Goal: Task Accomplishment & Management: Use online tool/utility

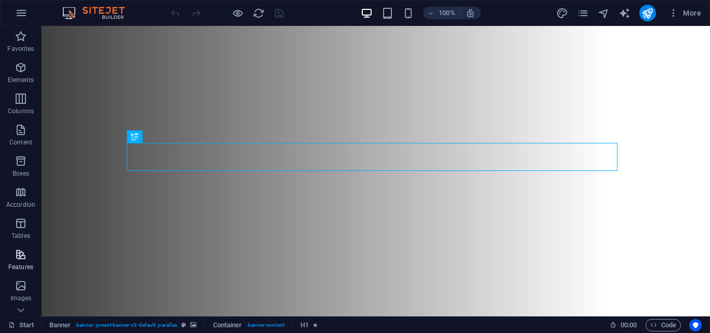
click at [21, 249] on icon "button" at bounding box center [21, 254] width 12 height 12
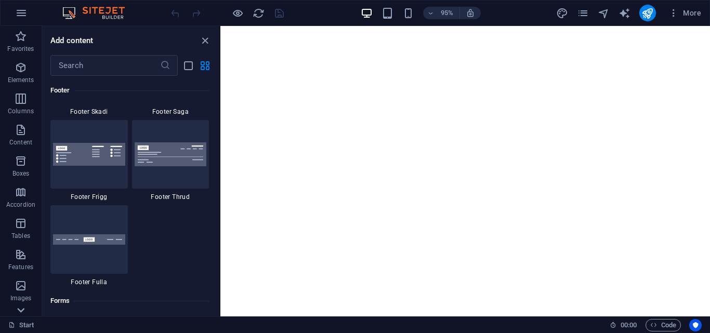
click at [21, 308] on icon at bounding box center [21, 310] width 15 height 15
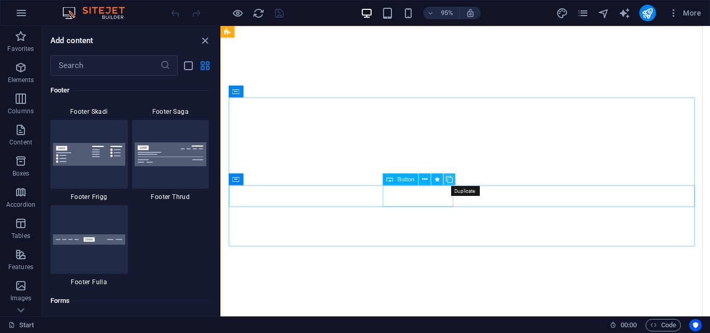
click at [450, 180] on icon at bounding box center [449, 179] width 7 height 10
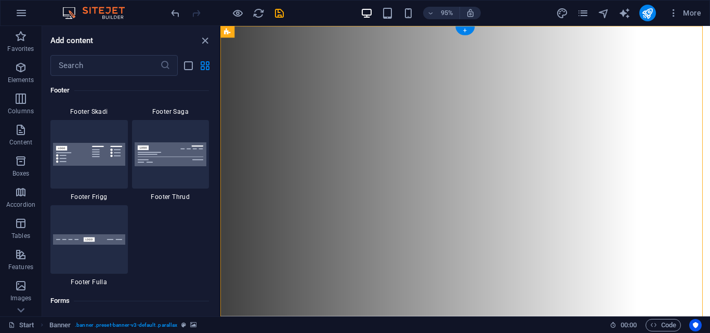
drag, startPoint x: 396, startPoint y: 204, endPoint x: 393, endPoint y: 263, distance: 59.8
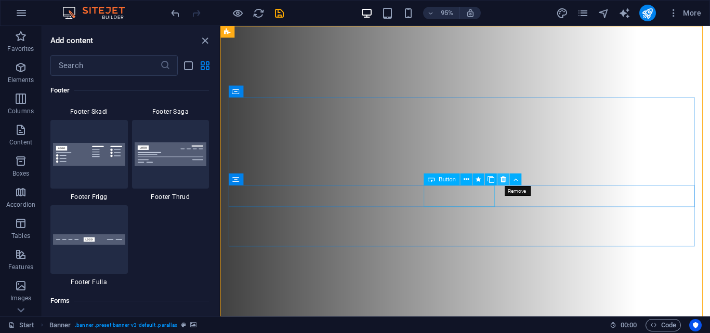
click at [503, 179] on icon at bounding box center [502, 179] width 5 height 10
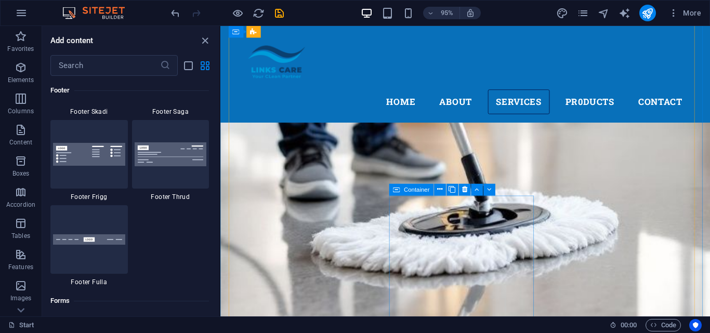
scroll to position [1091, 0]
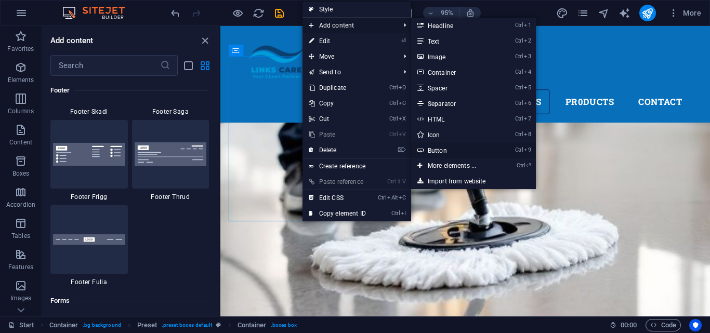
click at [443, 148] on link "Ctrl 9 Button" at bounding box center [454, 150] width 86 height 16
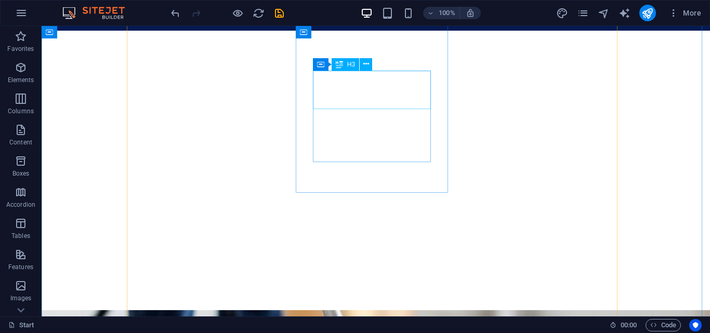
scroll to position [1143, 0]
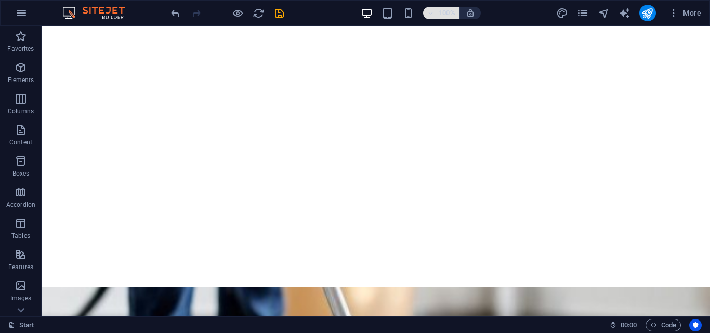
click at [433, 14] on icon "button" at bounding box center [430, 13] width 7 height 7
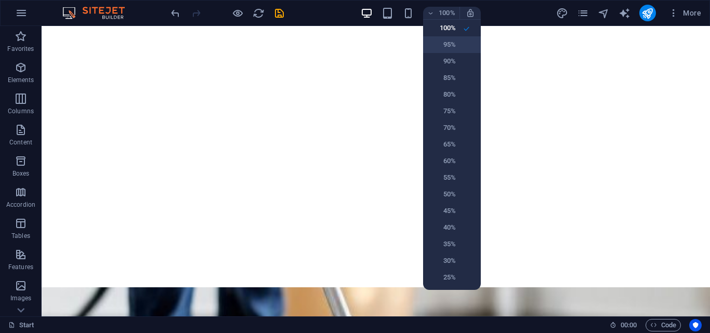
click at [442, 39] on h6 "95%" at bounding box center [442, 44] width 26 height 12
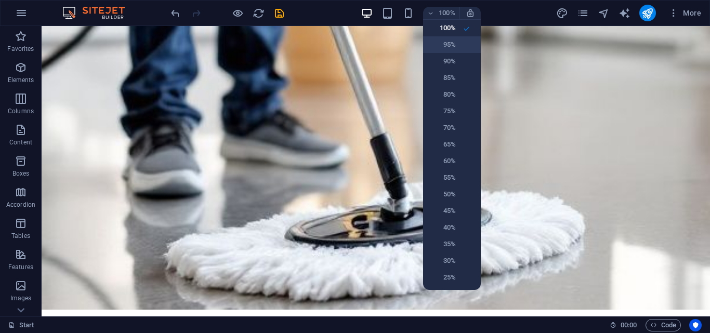
scroll to position [1116, 0]
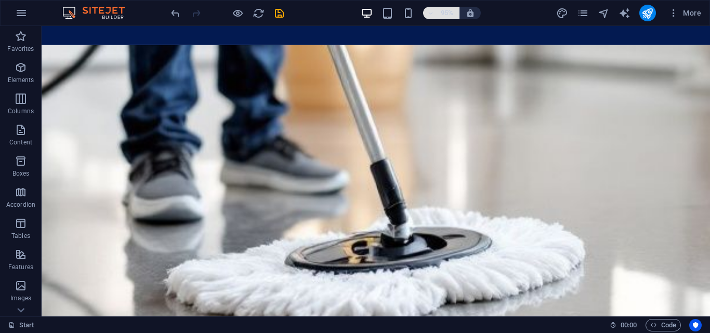
click at [431, 12] on icon "button" at bounding box center [430, 13] width 7 height 7
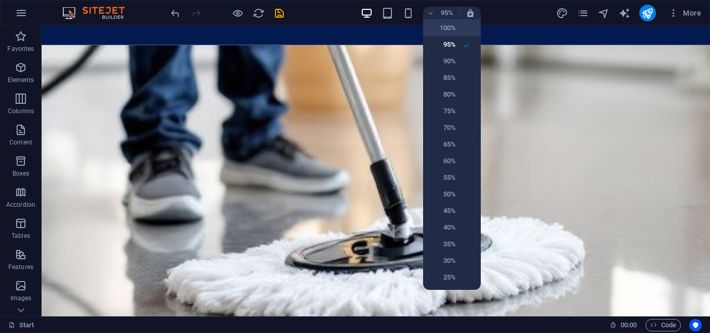
click at [442, 31] on h6 "100%" at bounding box center [442, 28] width 26 height 12
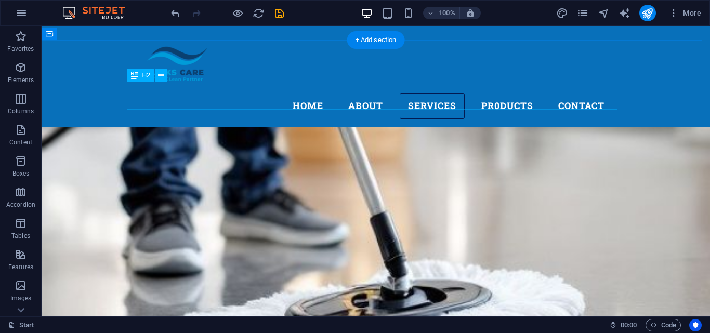
scroll to position [935, 0]
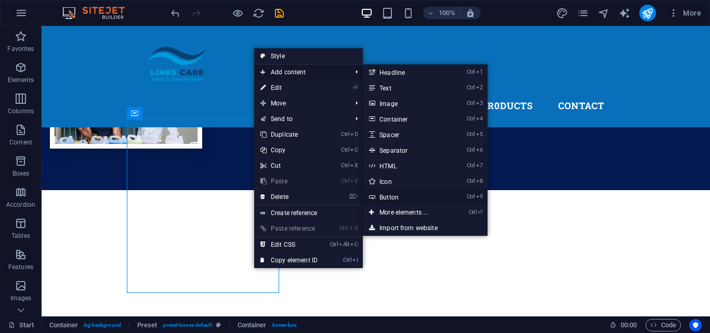
click at [389, 194] on link "Ctrl 9 Button" at bounding box center [406, 197] width 86 height 16
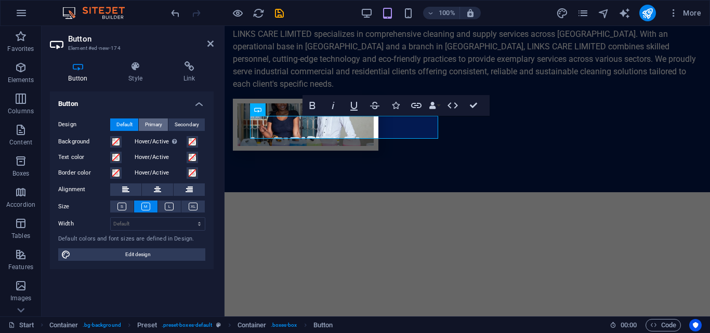
click at [157, 124] on span "Primary" at bounding box center [153, 124] width 17 height 12
click at [181, 124] on span "Secondary" at bounding box center [187, 124] width 24 height 12
click at [127, 126] on span "Default" at bounding box center [124, 124] width 16 height 12
click at [153, 118] on span "Primary" at bounding box center [153, 124] width 17 height 12
click at [130, 122] on span "Default" at bounding box center [124, 124] width 16 height 12
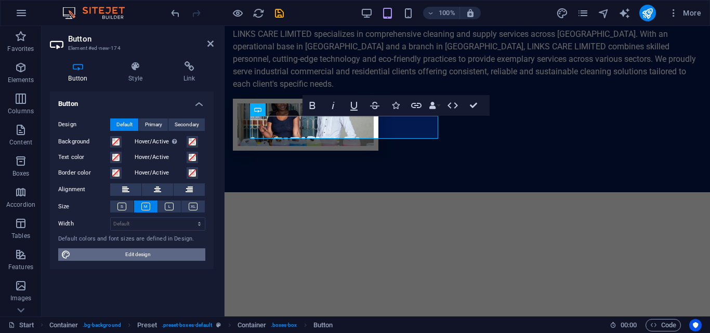
click at [151, 257] on span "Edit design" at bounding box center [138, 254] width 128 height 12
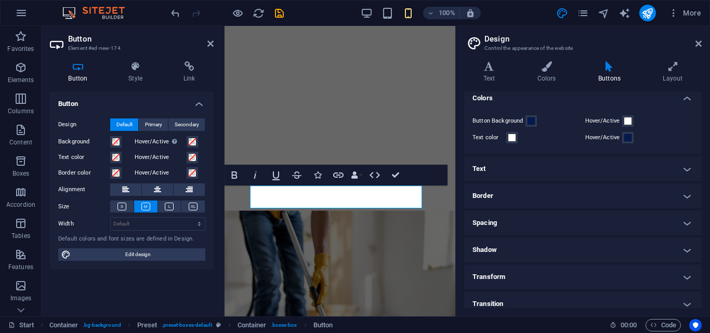
scroll to position [29, 0]
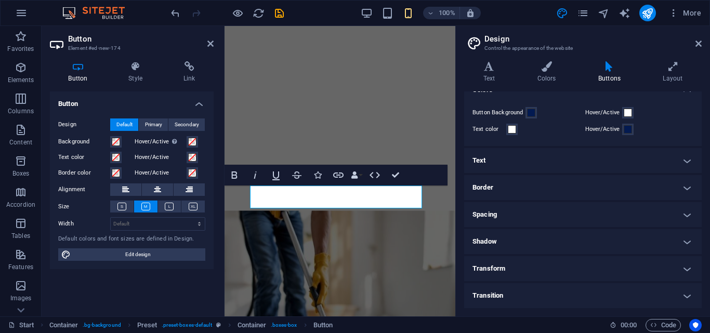
click at [686, 296] on h4 "Transition" at bounding box center [582, 295] width 237 height 25
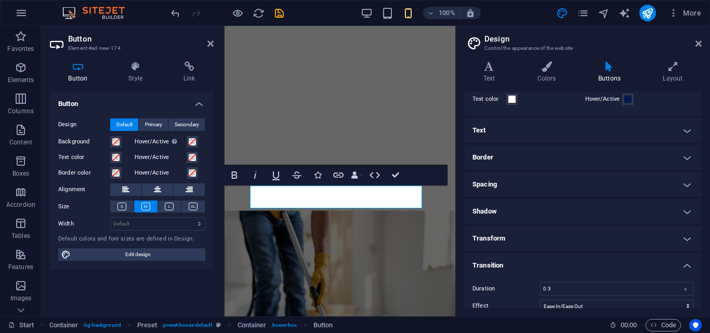
scroll to position [74, 0]
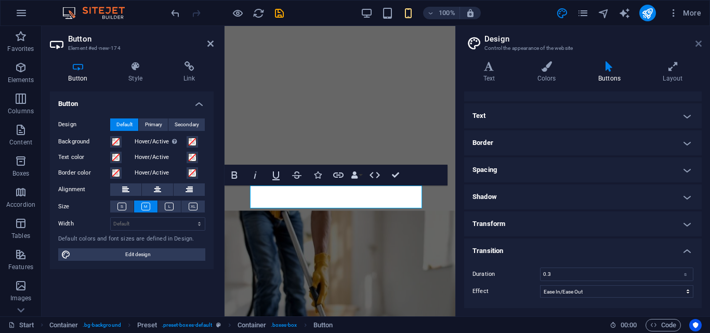
click at [700, 46] on icon at bounding box center [698, 43] width 6 height 8
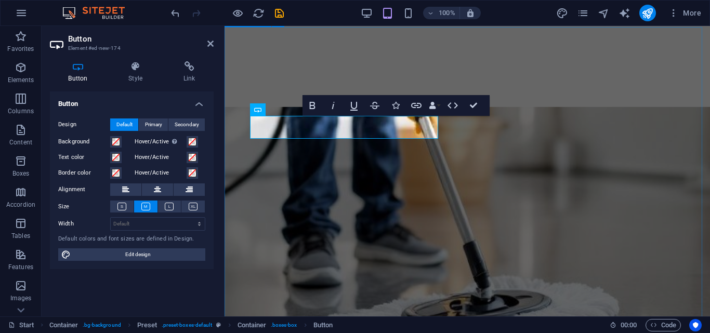
scroll to position [935, 0]
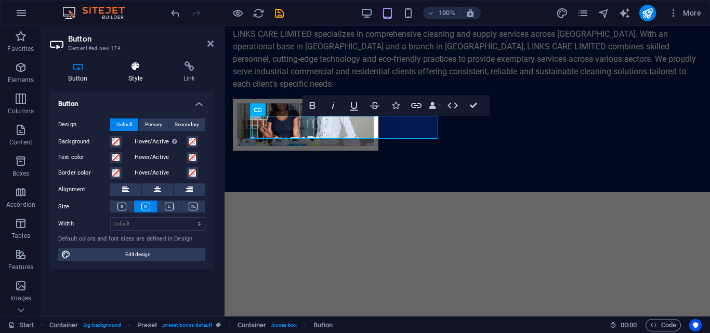
click at [143, 74] on h4 "Style" at bounding box center [137, 72] width 55 height 22
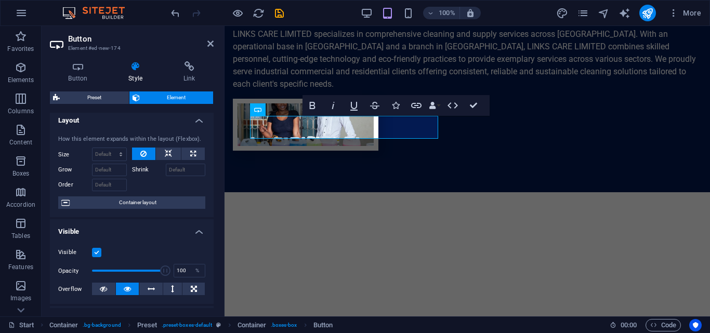
scroll to position [0, 0]
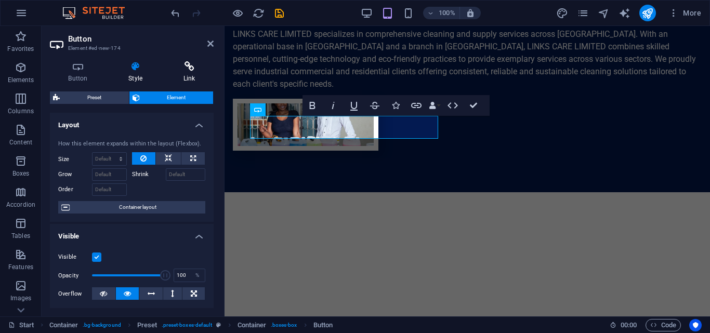
click at [189, 66] on icon at bounding box center [189, 66] width 49 height 10
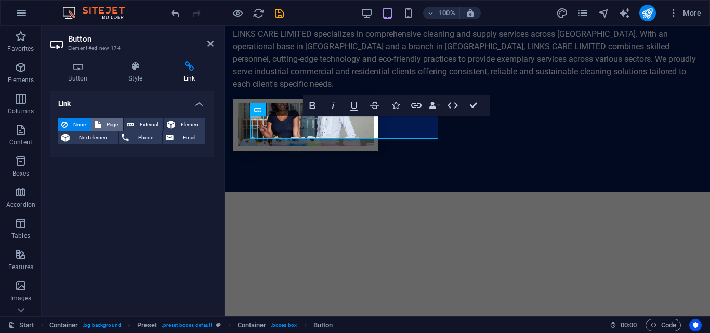
click at [113, 124] on span "Page" at bounding box center [112, 124] width 16 height 12
select select
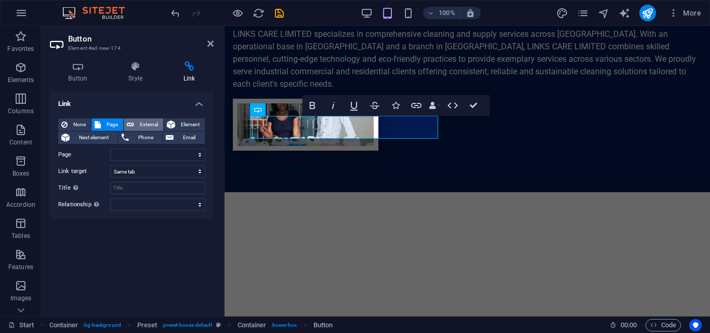
click at [131, 122] on icon at bounding box center [130, 124] width 7 height 12
select select "blank"
click at [119, 120] on span "Page" at bounding box center [112, 124] width 16 height 12
select select
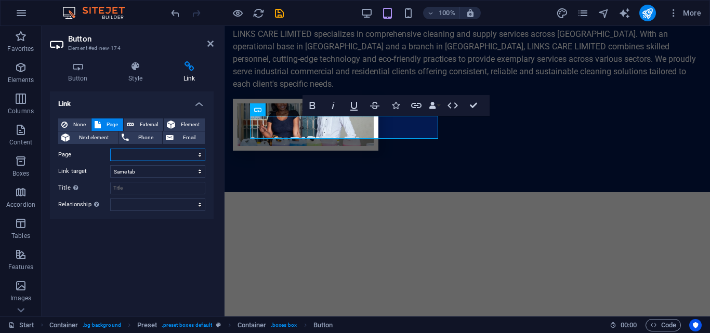
click at [199, 155] on select "Start Subpage Legal Notice Privacy" at bounding box center [157, 155] width 95 height 12
select select "1"
click at [110, 149] on select "Start Subpage Legal Notice Privacy" at bounding box center [157, 155] width 95 height 12
click at [198, 171] on select "New tab Same tab Overlay" at bounding box center [157, 171] width 95 height 12
click at [110, 165] on select "New tab Same tab Overlay" at bounding box center [157, 171] width 95 height 12
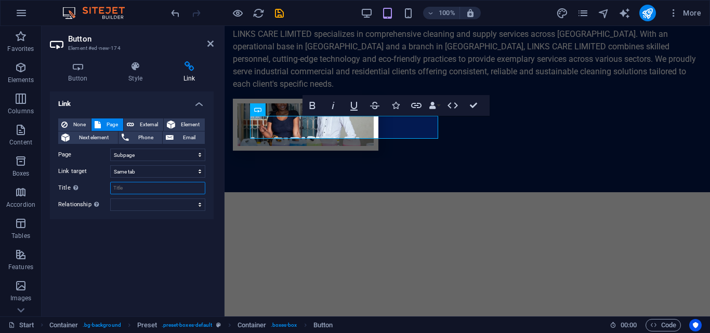
click at [163, 188] on input "Title Additional link description, should not be the same as the link text. The…" at bounding box center [157, 188] width 95 height 12
type input "i"
type input "Indusrial Cleaning"
click at [198, 205] on select "alternate author bookmark external help license next nofollow noreferrer noopen…" at bounding box center [157, 204] width 95 height 12
select select "alternate"
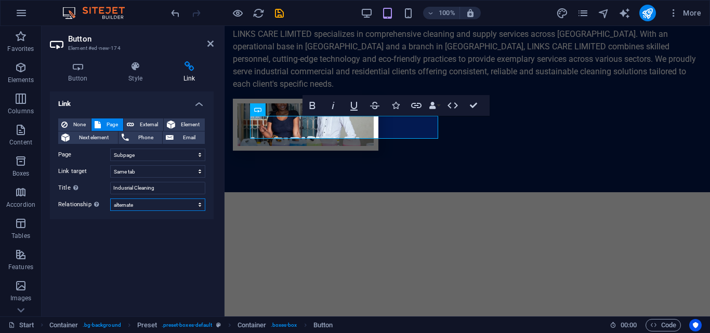
click at [110, 198] on select "alternate author bookmark external help license next nofollow noreferrer noopen…" at bounding box center [157, 204] width 95 height 12
click at [201, 205] on select "alternate author bookmark external help license next nofollow noreferrer noopen…" at bounding box center [157, 204] width 95 height 12
click at [110, 198] on select "alternate author bookmark external help license next nofollow noreferrer noopen…" at bounding box center [157, 204] width 95 height 12
click at [133, 77] on h4 "Style" at bounding box center [137, 72] width 55 height 22
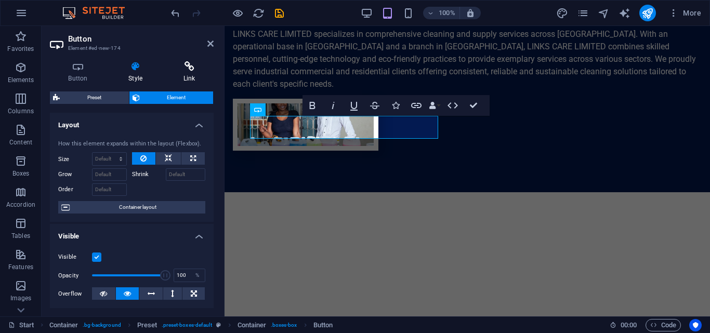
click at [177, 73] on h4 "Link" at bounding box center [189, 72] width 49 height 22
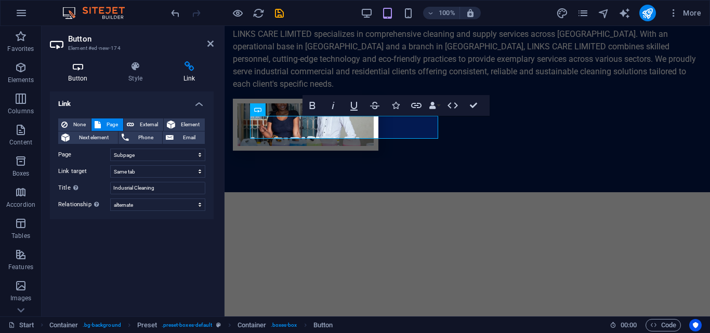
click at [74, 71] on icon at bounding box center [78, 66] width 56 height 10
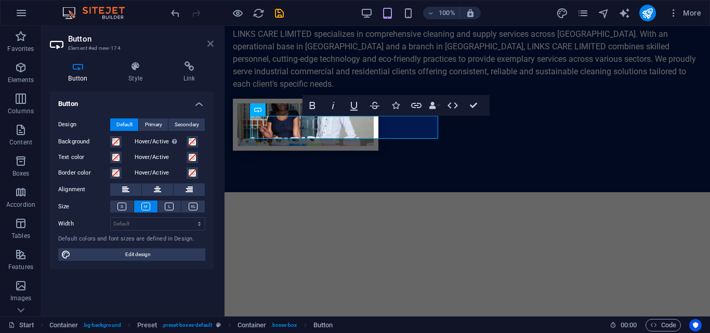
click at [209, 45] on icon at bounding box center [210, 43] width 6 height 8
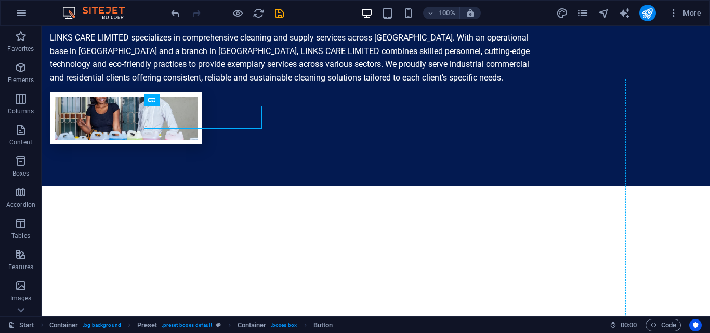
scroll to position [967, 0]
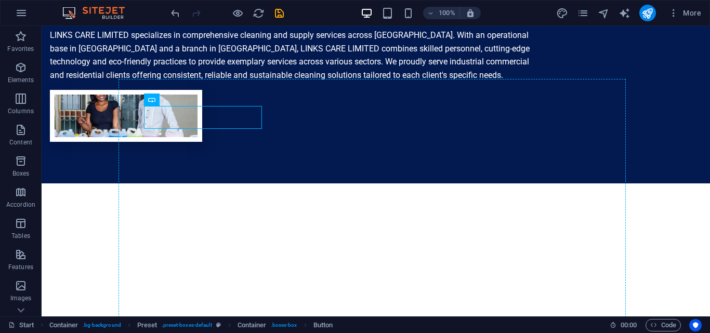
drag, startPoint x: 201, startPoint y: 137, endPoint x: 201, endPoint y: 104, distance: 32.7
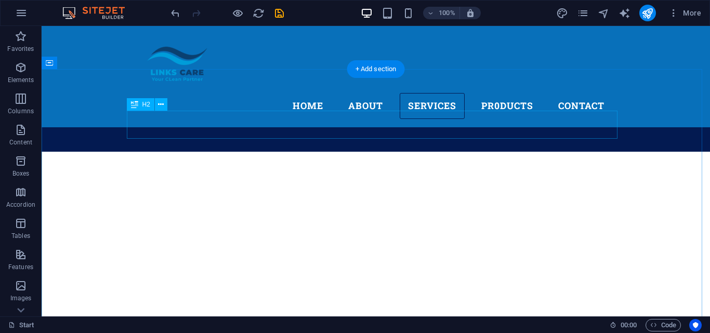
scroll to position [870, 0]
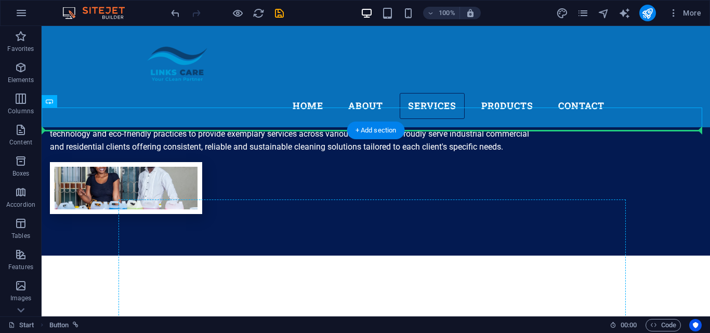
drag, startPoint x: 84, startPoint y: 121, endPoint x: 206, endPoint y: 232, distance: 165.8
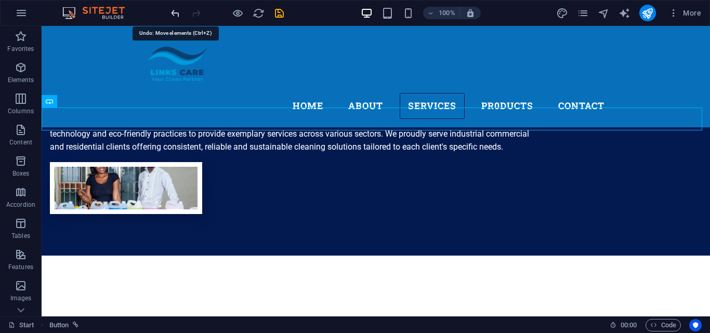
click at [178, 15] on icon "undo" at bounding box center [175, 13] width 12 height 12
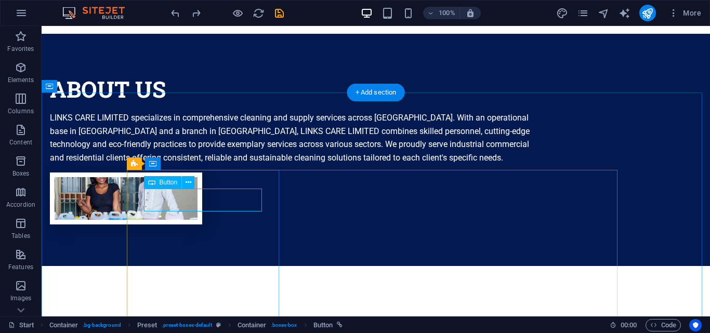
scroll to position [974, 0]
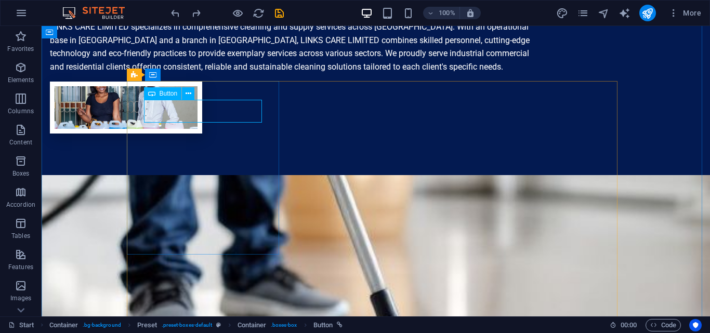
scroll to position [958, 0]
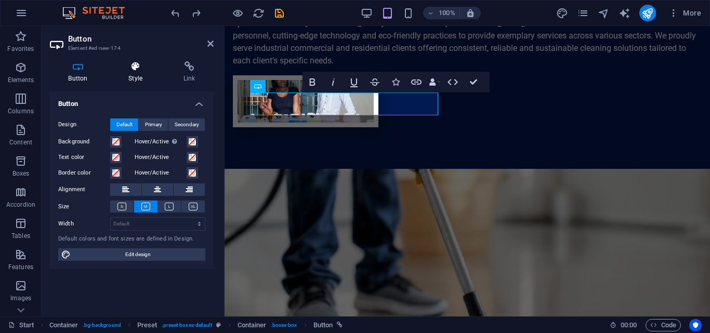
click at [137, 74] on h4 "Style" at bounding box center [137, 72] width 55 height 22
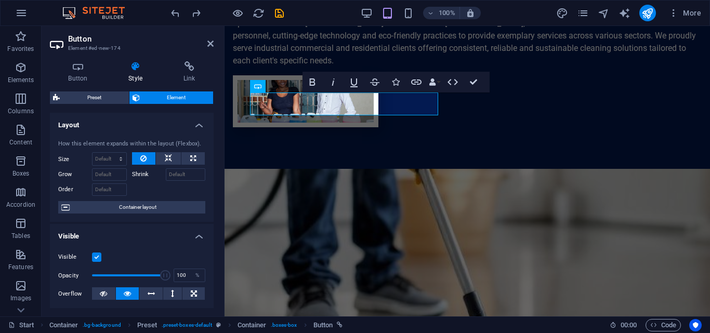
click at [171, 97] on span "Element" at bounding box center [177, 97] width 68 height 12
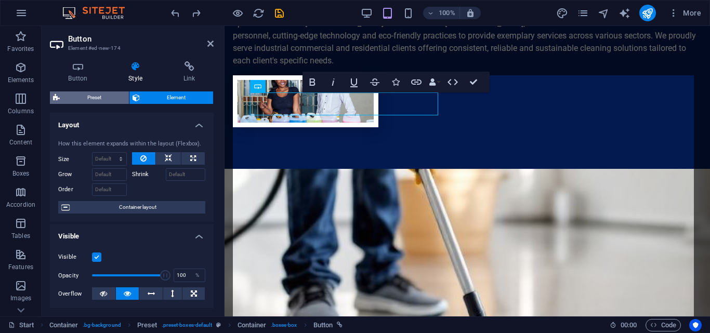
click at [109, 98] on span "Preset" at bounding box center [94, 97] width 63 height 12
select select "px"
select select "preset-boxes-default"
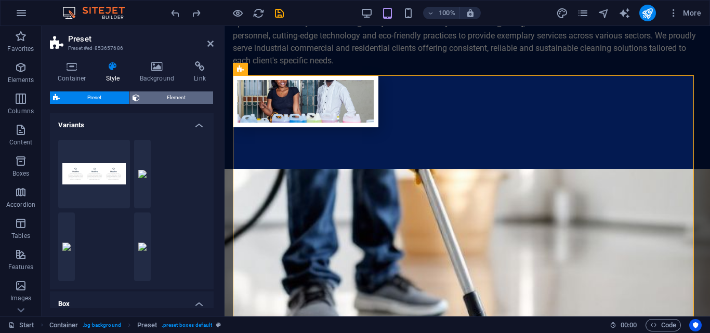
click at [172, 98] on span "Element" at bounding box center [177, 97] width 68 height 12
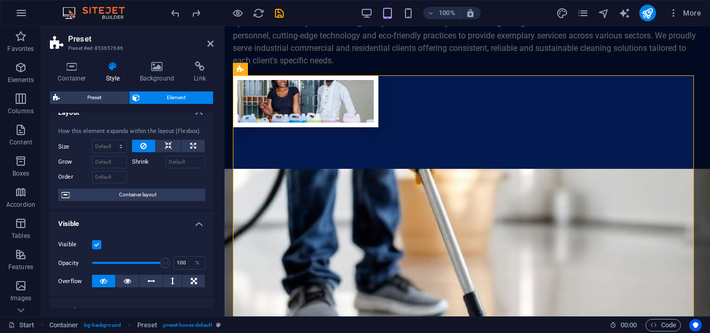
scroll to position [0, 0]
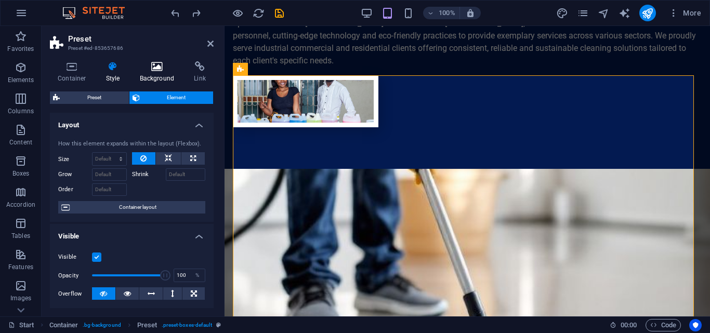
click at [151, 69] on icon at bounding box center [157, 66] width 50 height 10
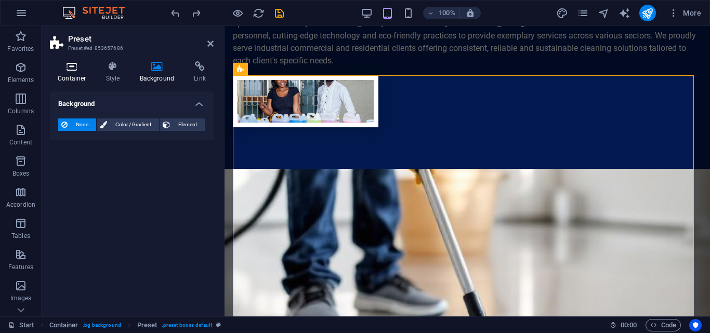
click at [77, 74] on h4 "Container" at bounding box center [74, 72] width 48 height 22
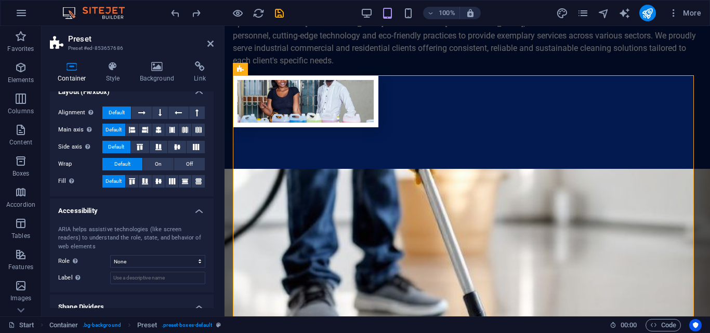
scroll to position [186, 0]
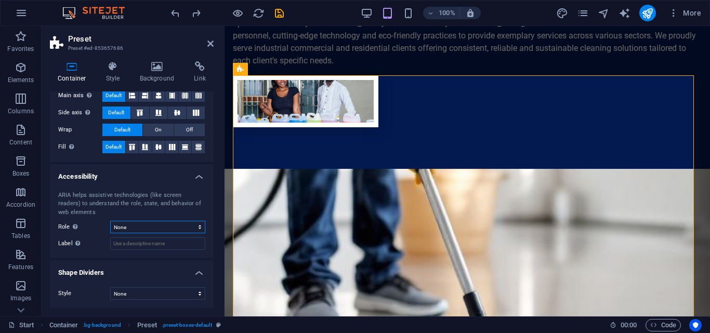
click at [194, 229] on select "None Alert Article Banner Comment Complementary Dialog Footer Header Marquee Pr…" at bounding box center [157, 227] width 95 height 12
click at [192, 255] on div "ARIA helps assistive technologies (like screen readers) to understand the role,…" at bounding box center [132, 221] width 164 height 76
click at [190, 245] on input "Label Use the ARIA label to provide a clear and descriptive name for elements t…" at bounding box center [157, 243] width 95 height 12
type input "MORE INFO"
click at [196, 294] on select "None Triangle Square Diagonal Polygon 1 Polygon 2 Zigzag Multiple Zigzags Waves…" at bounding box center [157, 293] width 95 height 12
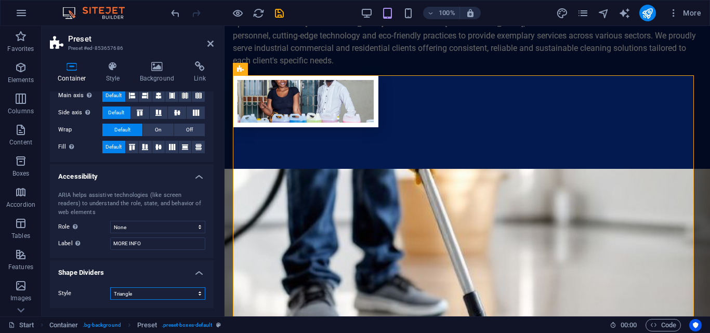
click at [110, 287] on select "None Triangle Square Diagonal Polygon 1 Polygon 2 Zigzag Multiple Zigzags Waves…" at bounding box center [157, 293] width 95 height 12
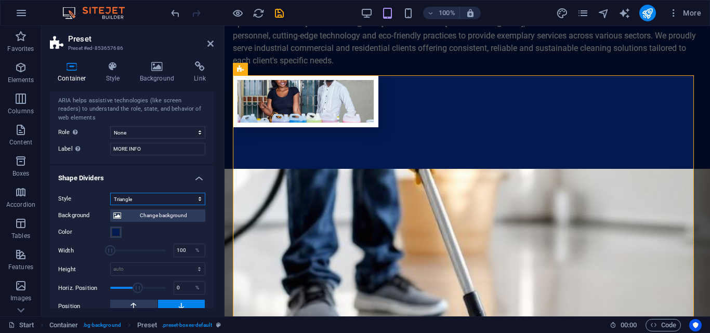
scroll to position [290, 0]
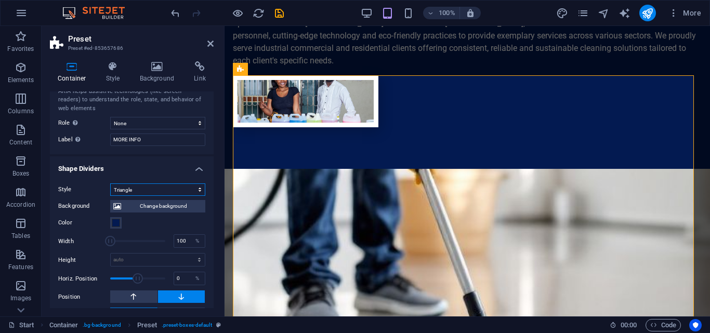
click at [199, 188] on select "None Triangle Square Diagonal Polygon 1 Polygon 2 Zigzag Multiple Zigzags Waves…" at bounding box center [157, 189] width 95 height 12
select select "none"
click at [110, 196] on select "None Triangle Square Diagonal Polygon 1 Polygon 2 Zigzag Multiple Zigzags Waves…" at bounding box center [157, 189] width 95 height 12
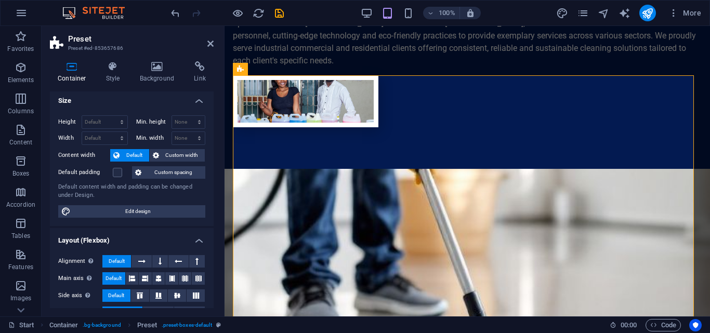
scroll to position [0, 0]
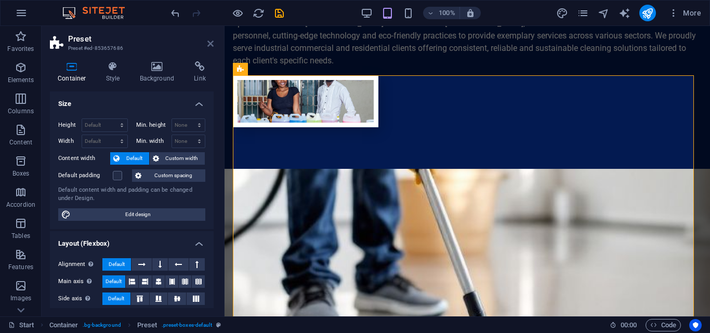
click at [209, 42] on icon at bounding box center [210, 43] width 6 height 8
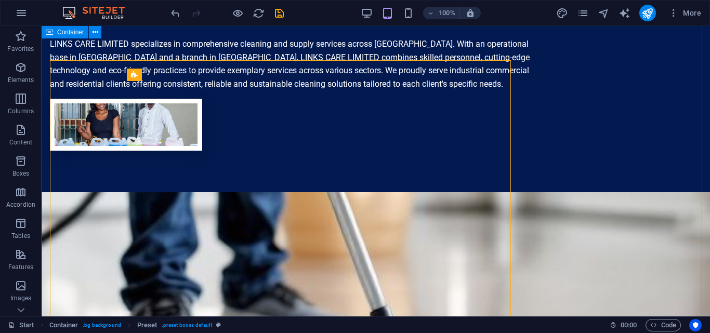
scroll to position [974, 0]
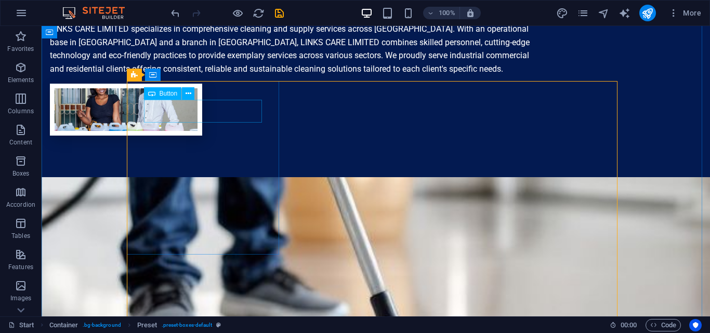
click at [188, 92] on icon at bounding box center [188, 93] width 6 height 11
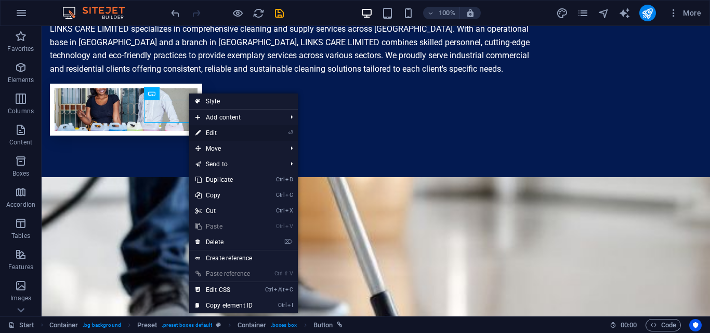
click at [214, 132] on link "⏎ Edit" at bounding box center [224, 133] width 70 height 16
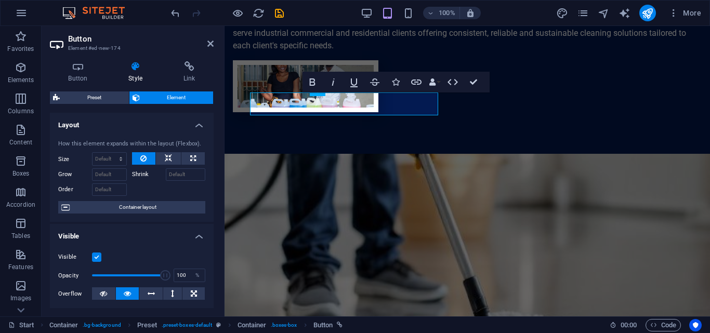
scroll to position [958, 0]
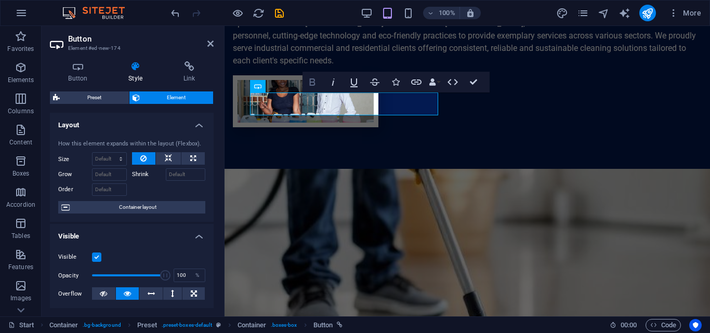
click at [315, 83] on icon "button" at bounding box center [312, 82] width 12 height 12
click at [313, 82] on icon "button" at bounding box center [313, 81] width 6 height 7
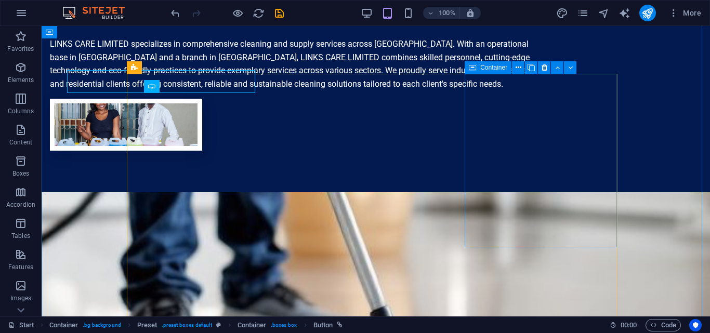
scroll to position [981, 0]
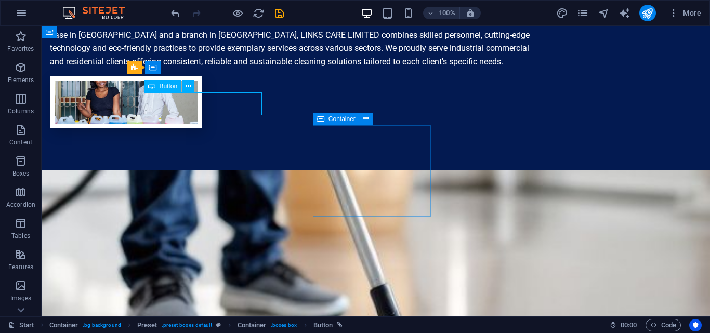
drag, startPoint x: 205, startPoint y: 102, endPoint x: 208, endPoint y: 85, distance: 17.3
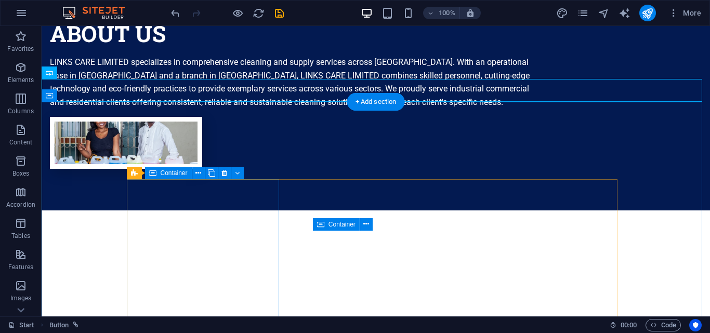
scroll to position [974, 0]
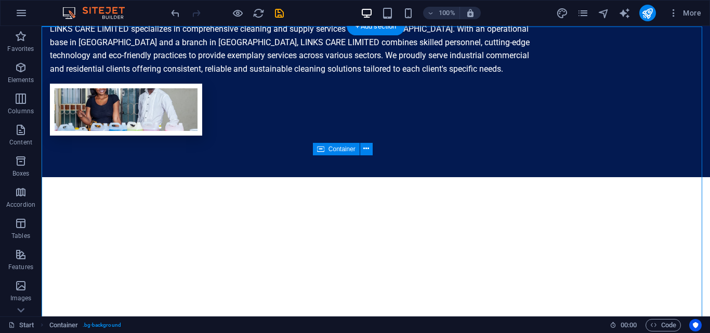
drag, startPoint x: 205, startPoint y: 144, endPoint x: 204, endPoint y: 125, distance: 19.2
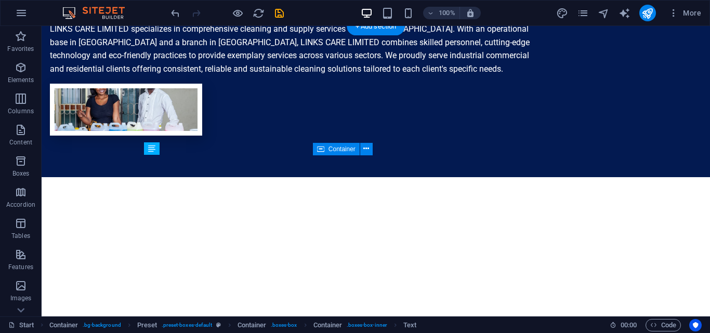
drag, startPoint x: 194, startPoint y: 196, endPoint x: 197, endPoint y: 238, distance: 41.7
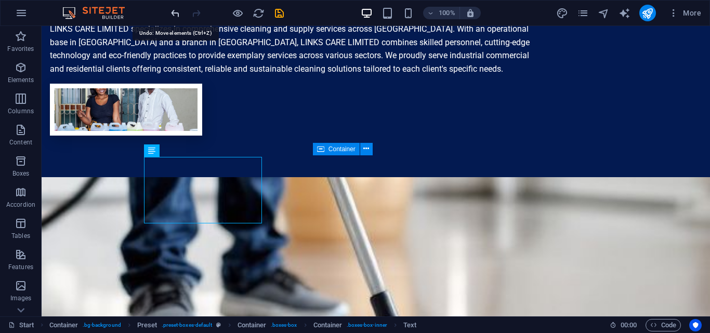
click at [176, 11] on icon "undo" at bounding box center [175, 13] width 12 height 12
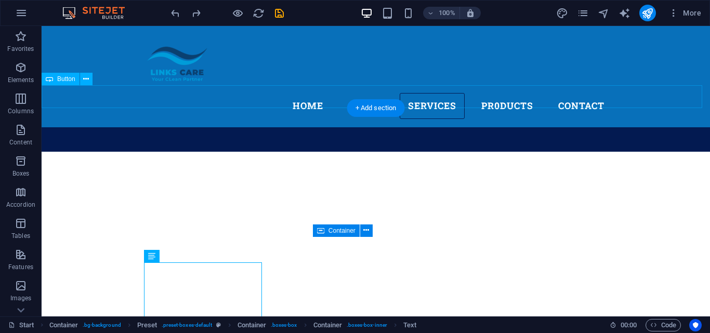
scroll to position [870, 0]
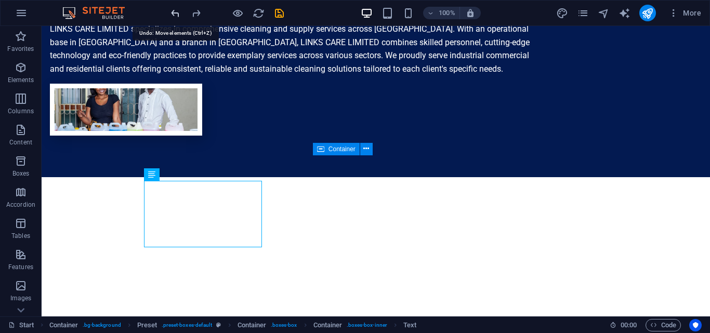
click at [175, 12] on icon "undo" at bounding box center [175, 13] width 12 height 12
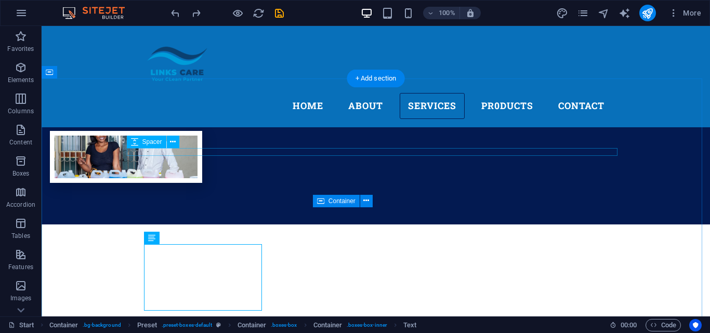
scroll to position [899, 0]
